Goal: Transaction & Acquisition: Purchase product/service

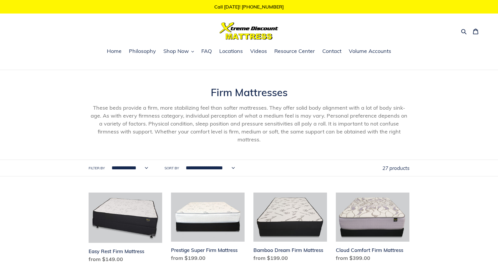
click at [134, 163] on select "**********" at bounding box center [128, 168] width 44 height 16
select select "**********"
click at [106, 160] on select "**********" at bounding box center [128, 168] width 44 height 16
click at [469, 167] on div "**********" at bounding box center [249, 168] width 498 height 17
